Goal: Find specific page/section: Find specific page/section

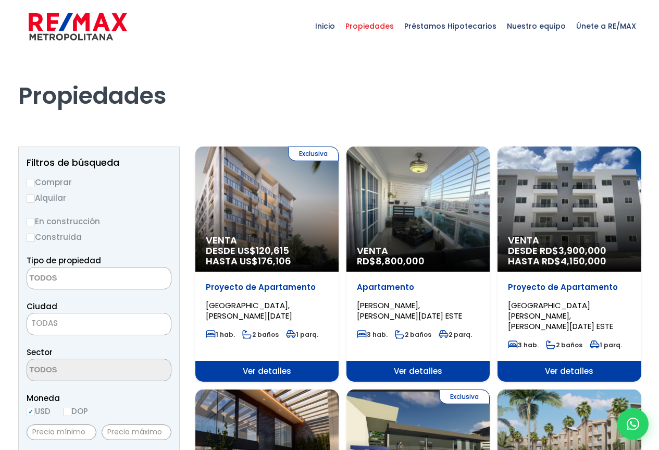
select select
click at [335, 28] on span "Inicio" at bounding box center [325, 25] width 30 height 31
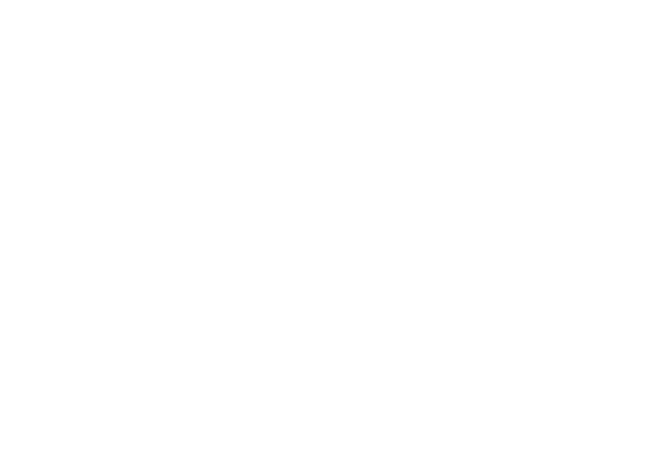
select select
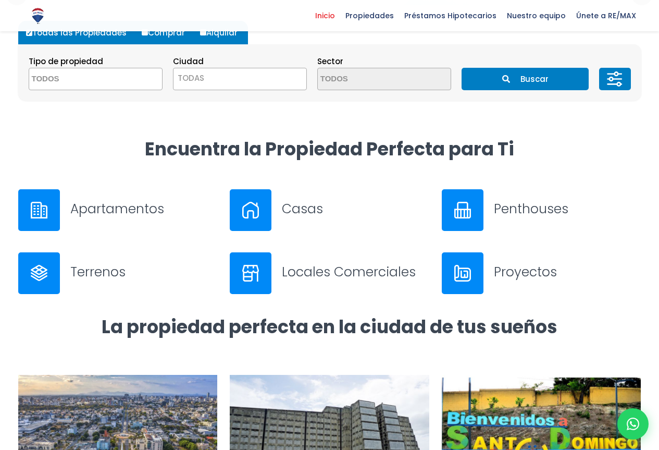
scroll to position [313, 0]
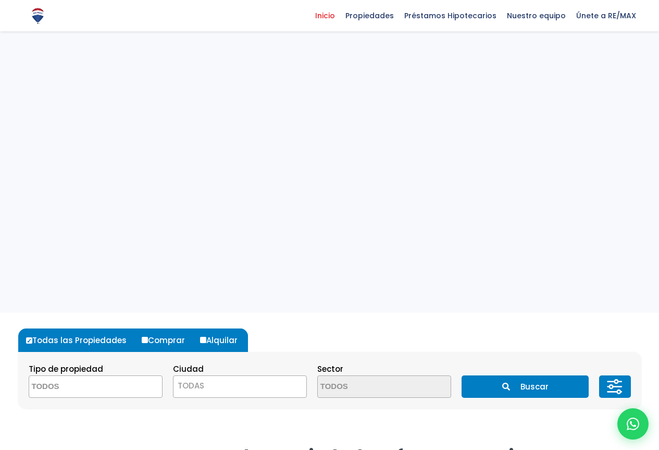
select select
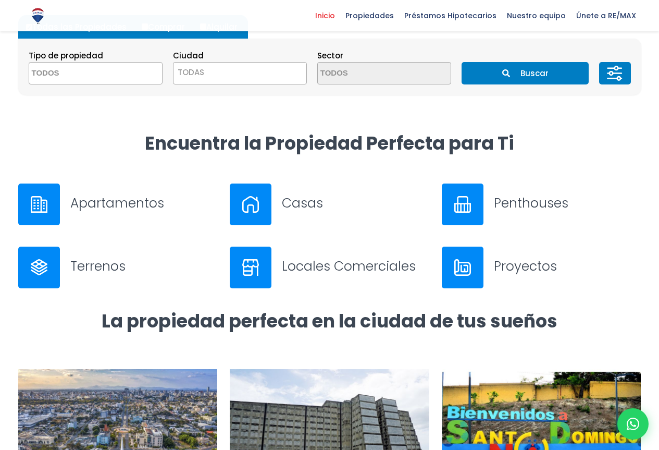
scroll to position [313, 0]
